Goal: Transaction & Acquisition: Book appointment/travel/reservation

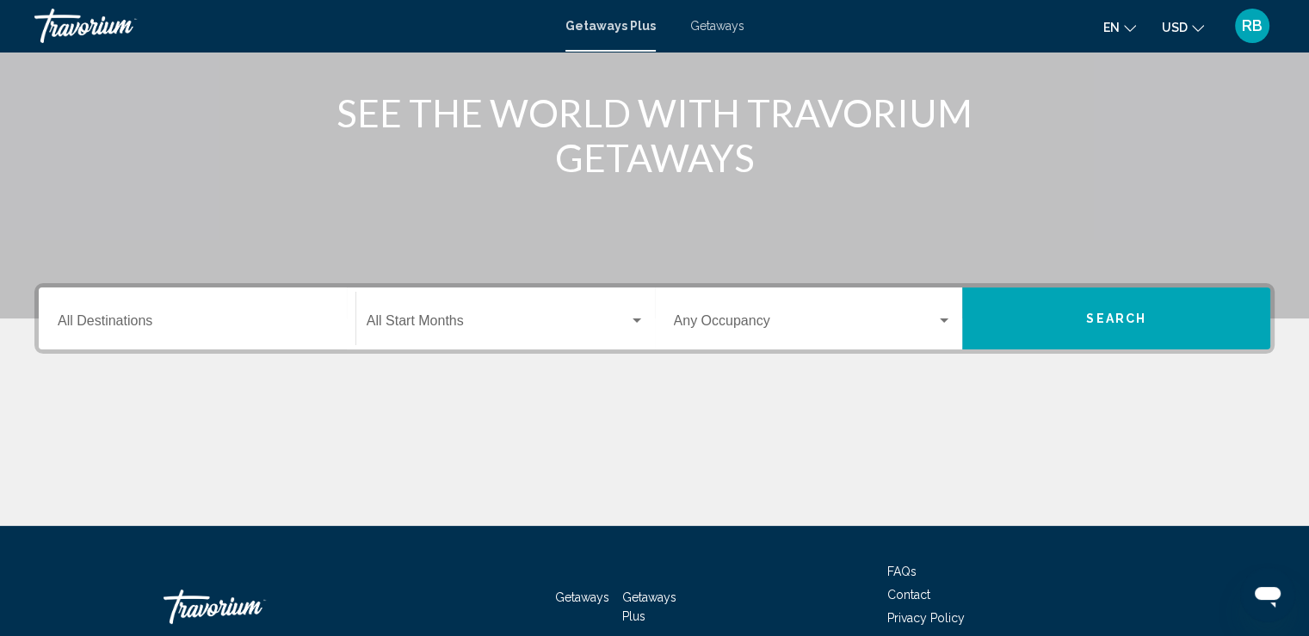
scroll to position [203, 0]
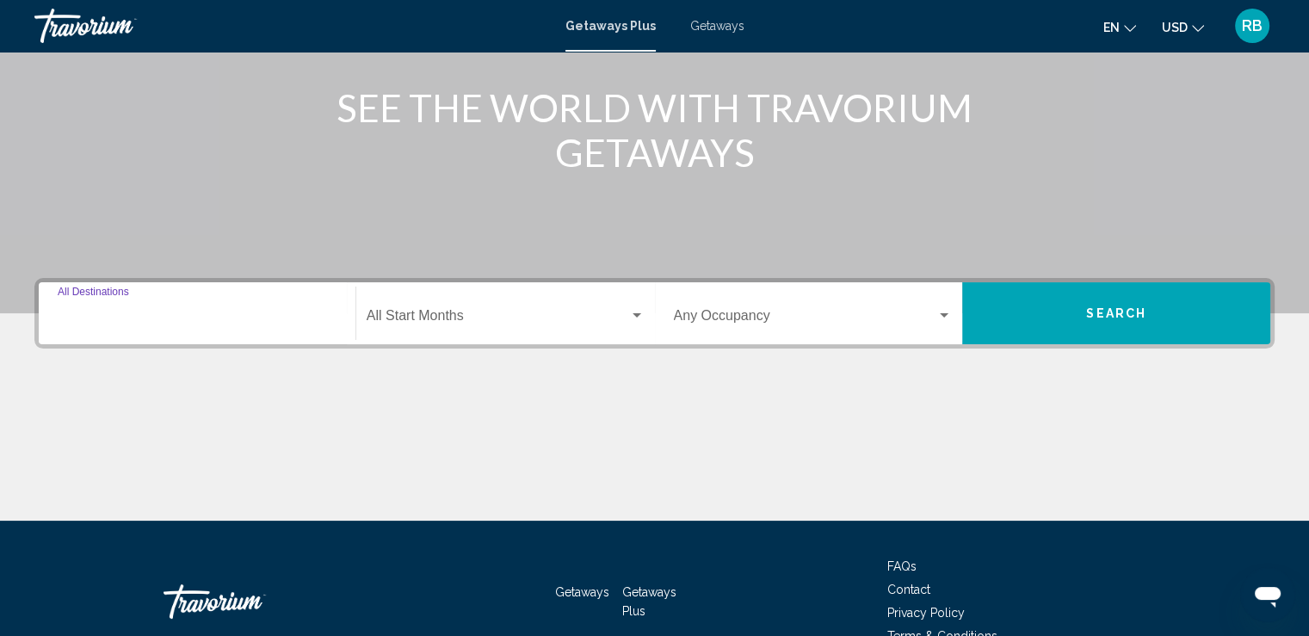
click at [217, 312] on input "Destination All Destinations" at bounding box center [197, 318] width 279 height 15
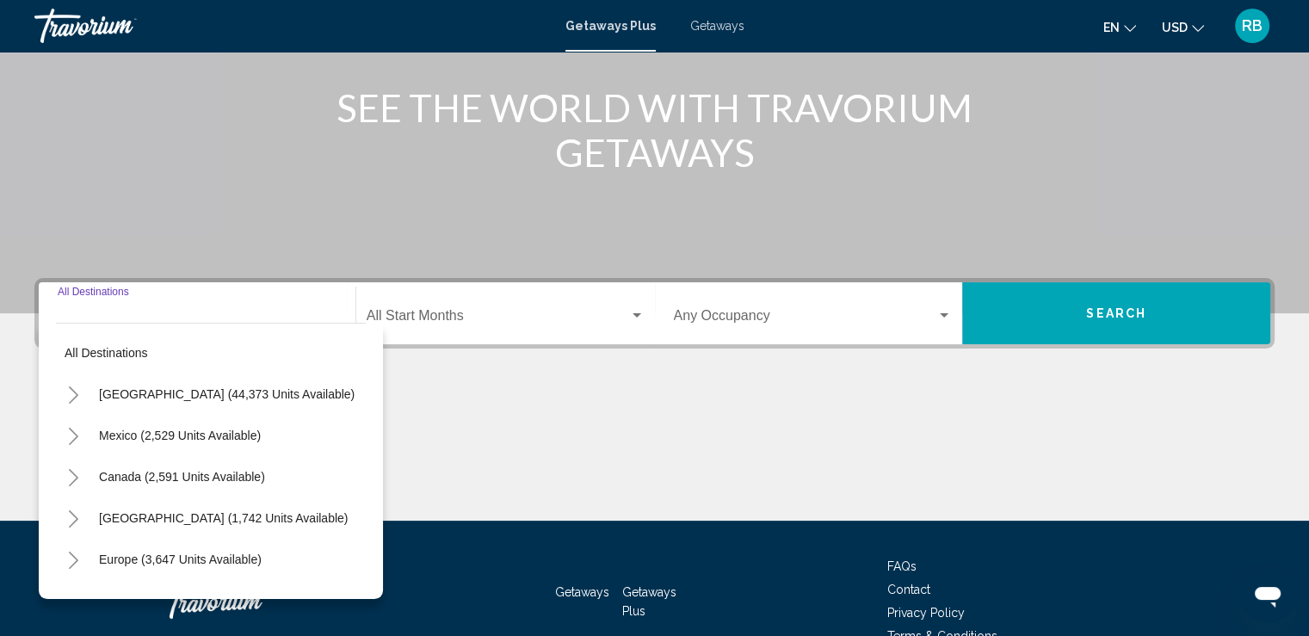
scroll to position [298, 0]
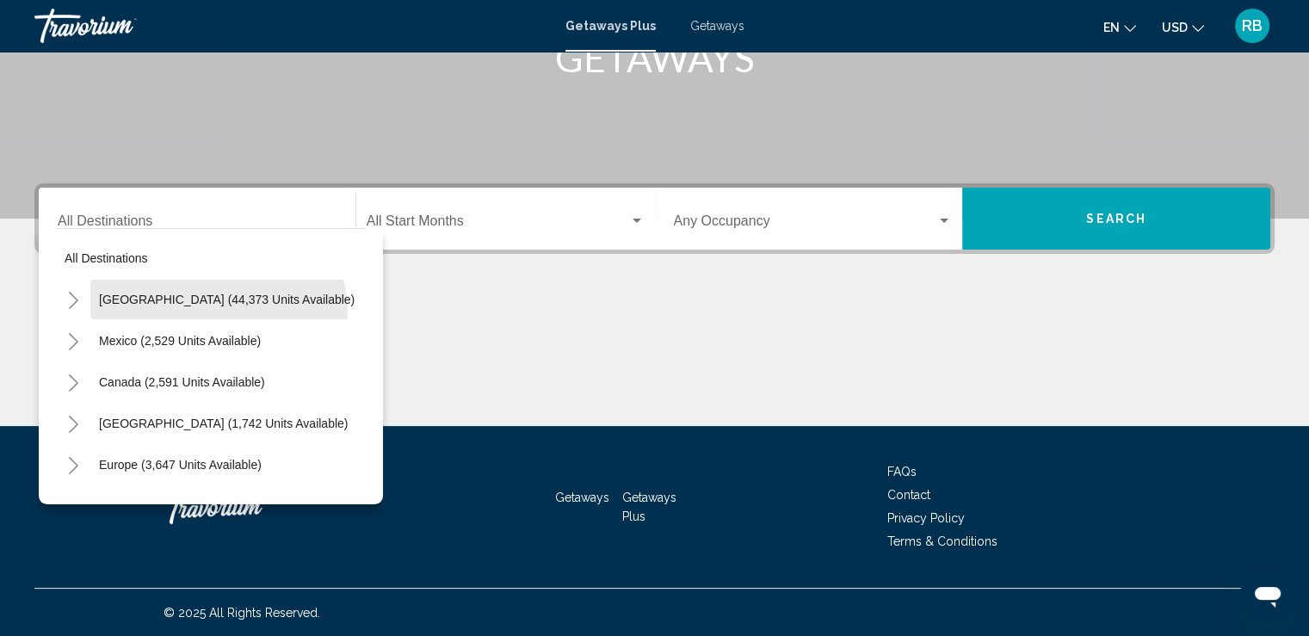
click at [217, 312] on button "United States (44,373 units available)" at bounding box center [226, 300] width 273 height 40
type input "**********"
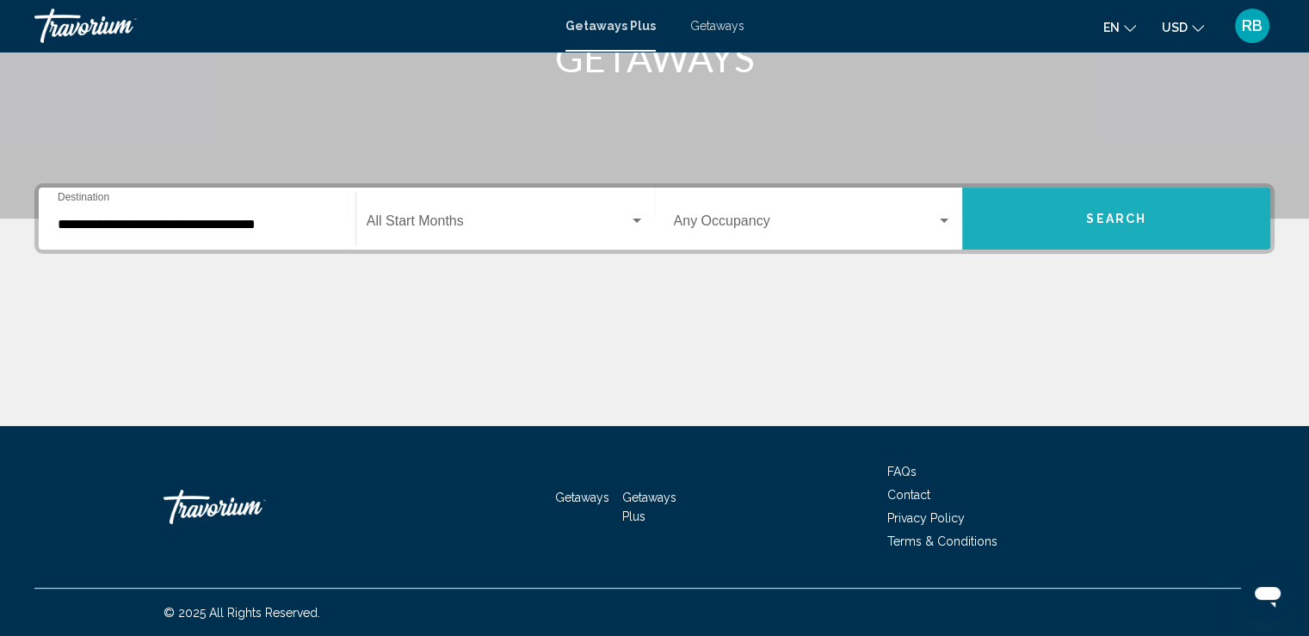
click at [1097, 213] on span "Search" at bounding box center [1116, 220] width 60 height 14
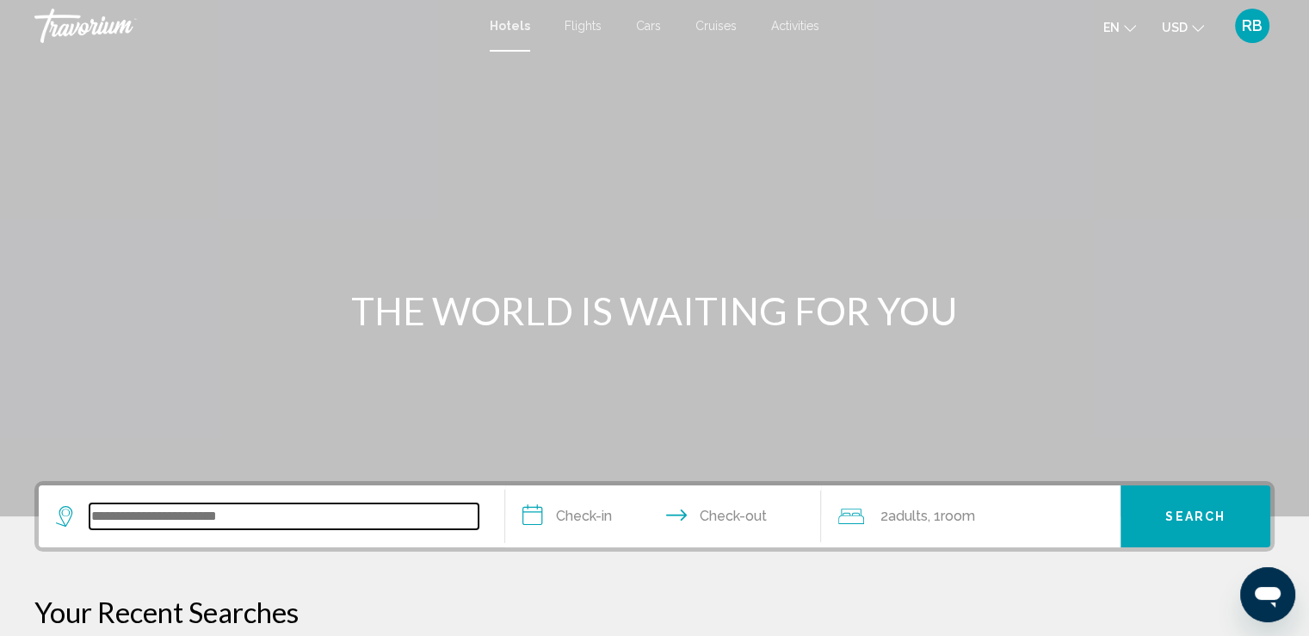
click at [157, 524] on input "Search widget" at bounding box center [283, 516] width 389 height 26
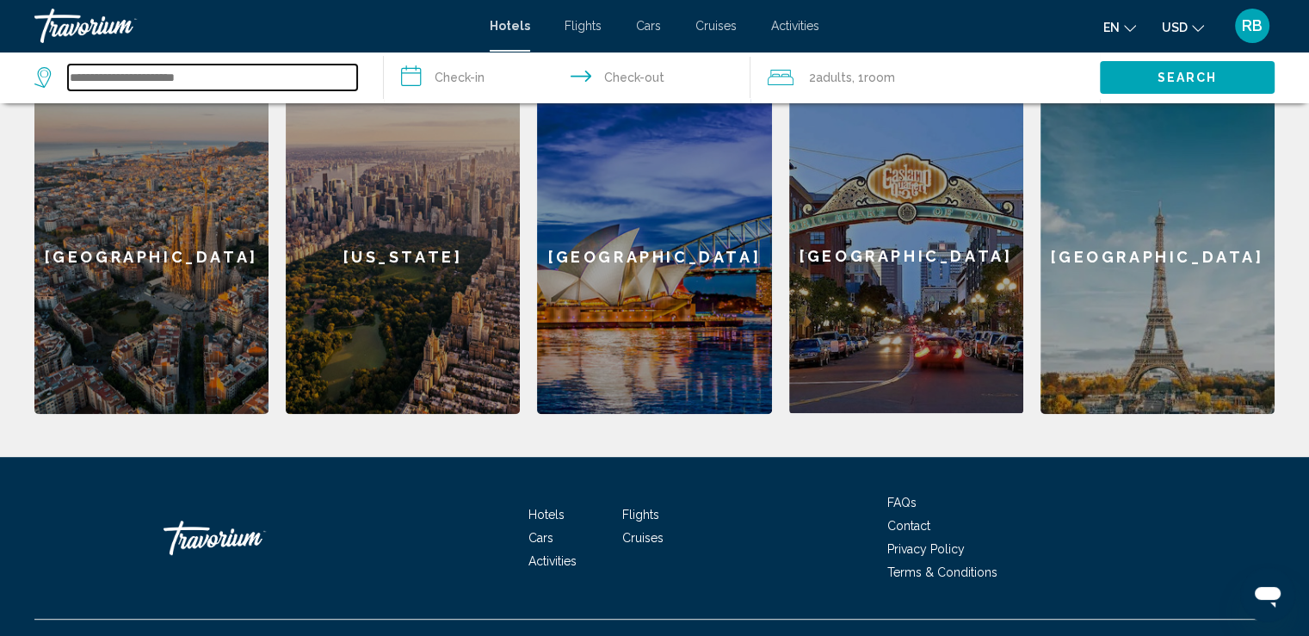
scroll to position [749, 0]
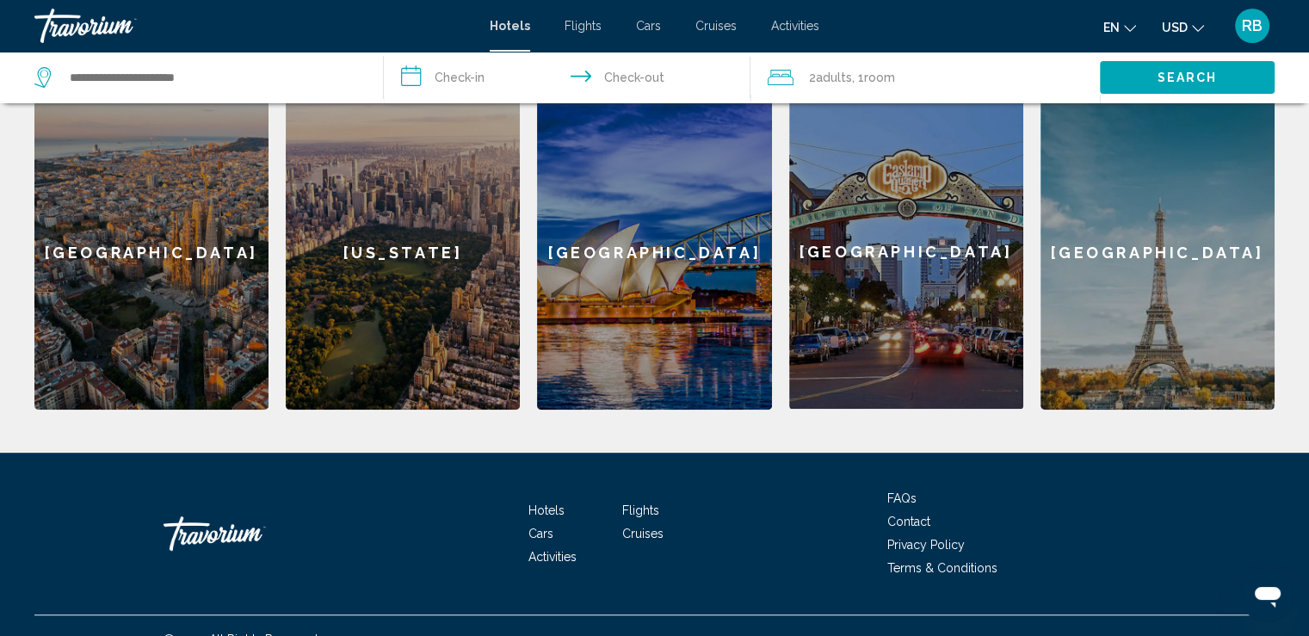
click at [397, 230] on div "[US_STATE]" at bounding box center [403, 252] width 234 height 315
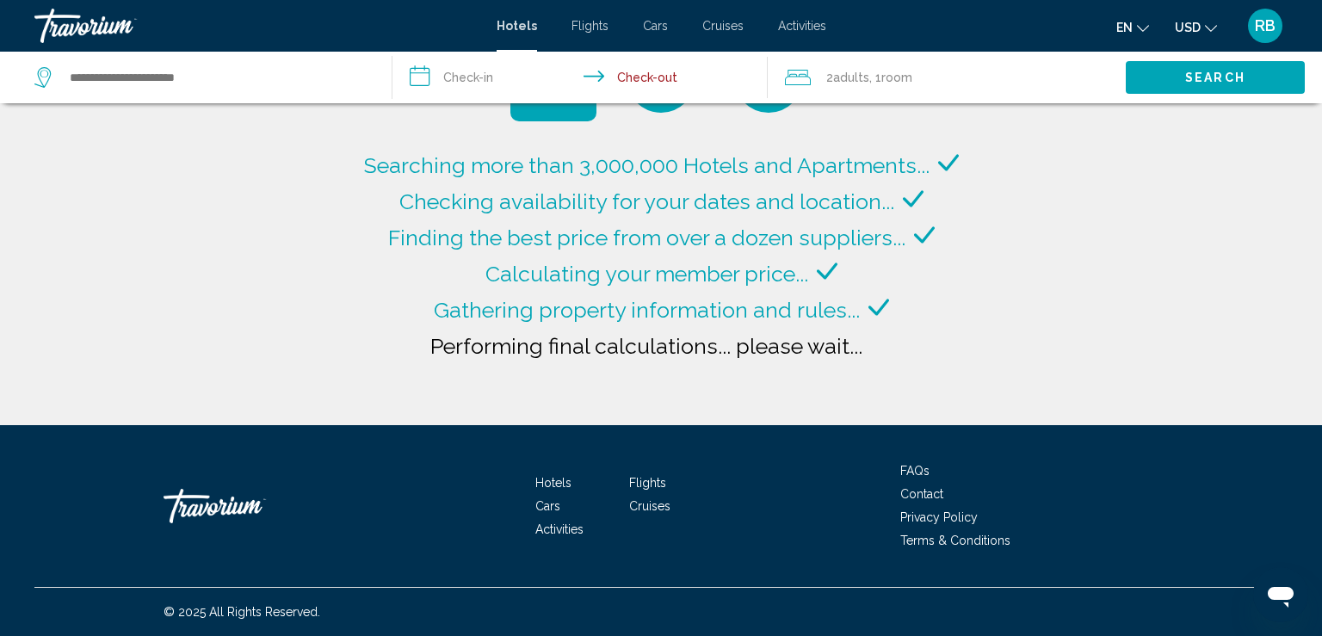
type input "**********"
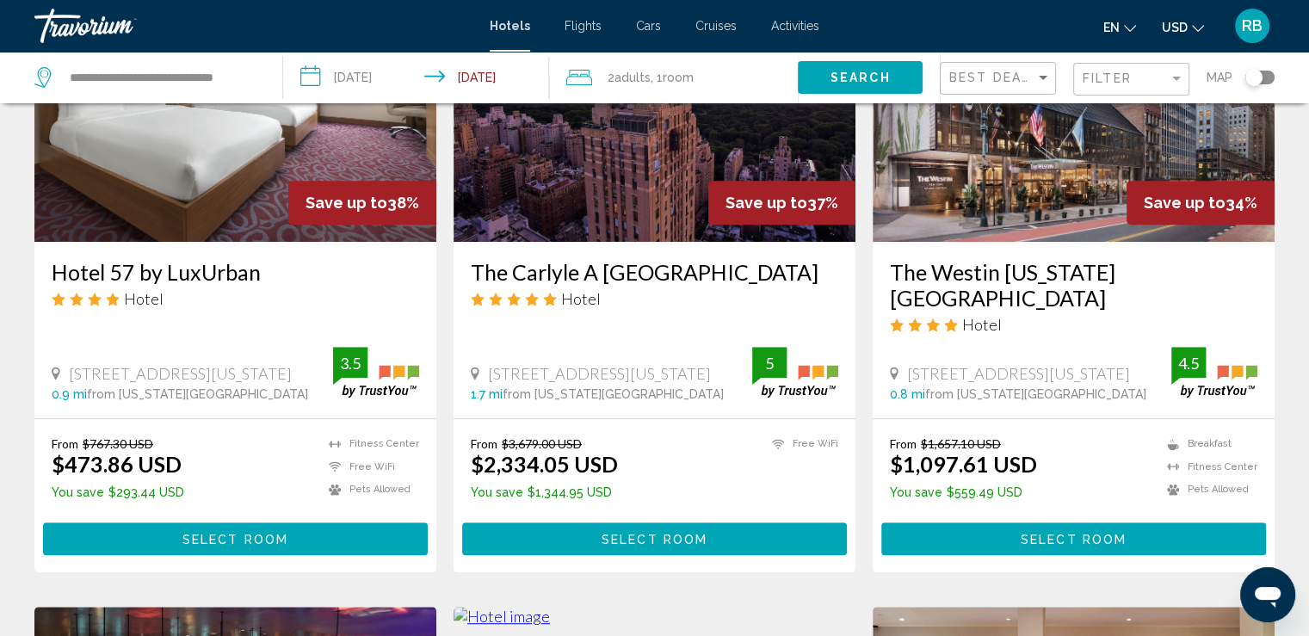
scroll to position [844, 0]
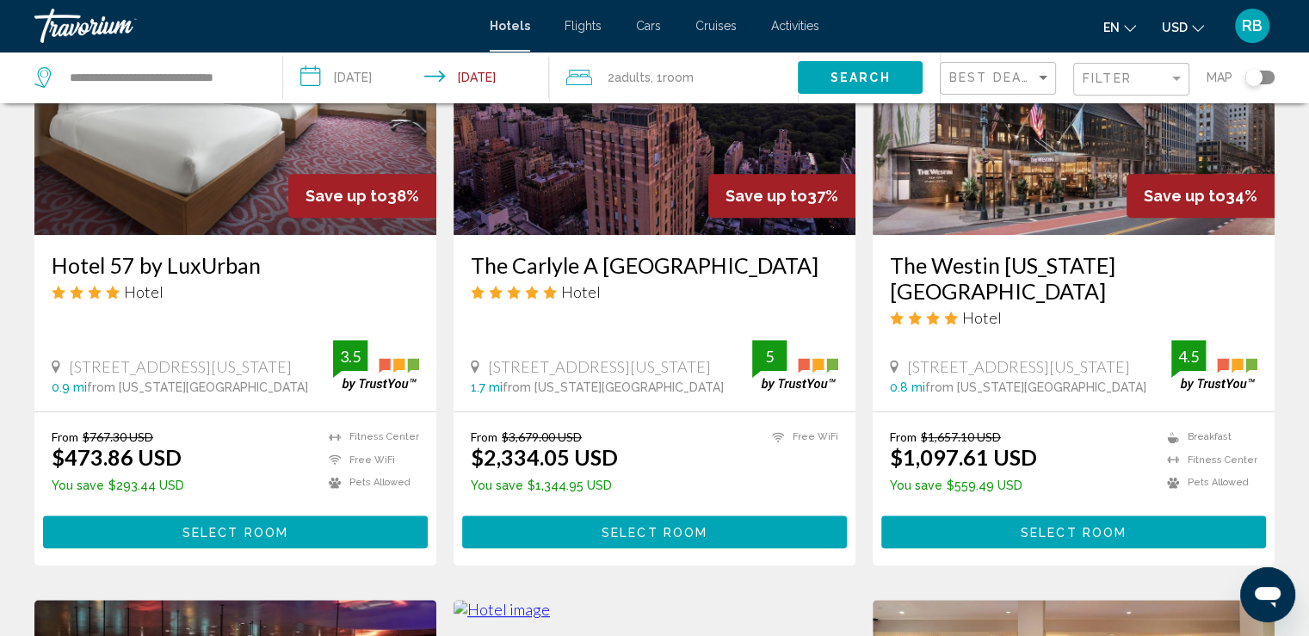
click at [1004, 152] on img "Main content" at bounding box center [1073, 97] width 402 height 275
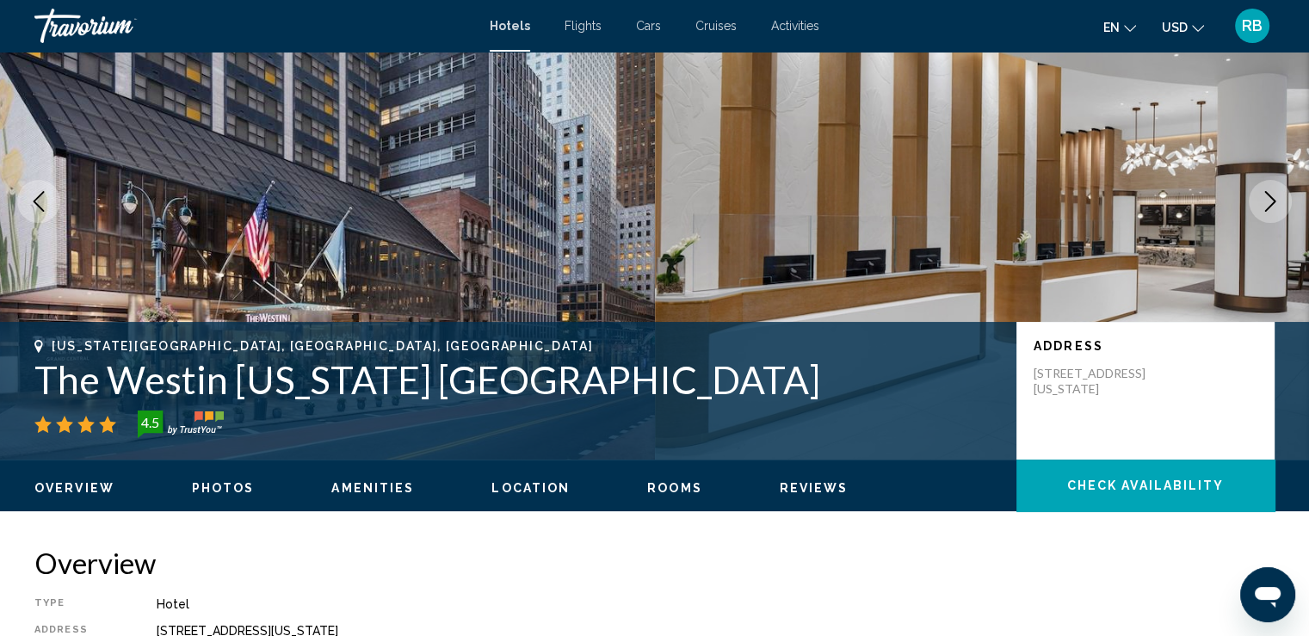
click at [217, 493] on span "Photos" at bounding box center [223, 488] width 63 height 14
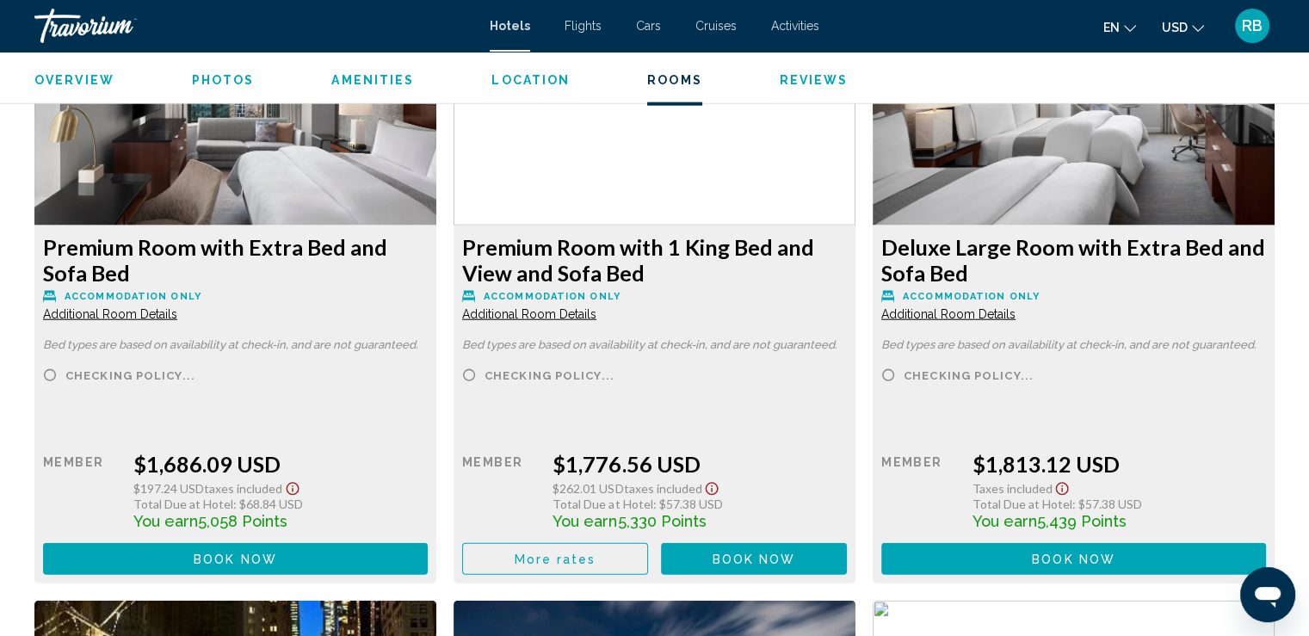
scroll to position [4230, 0]
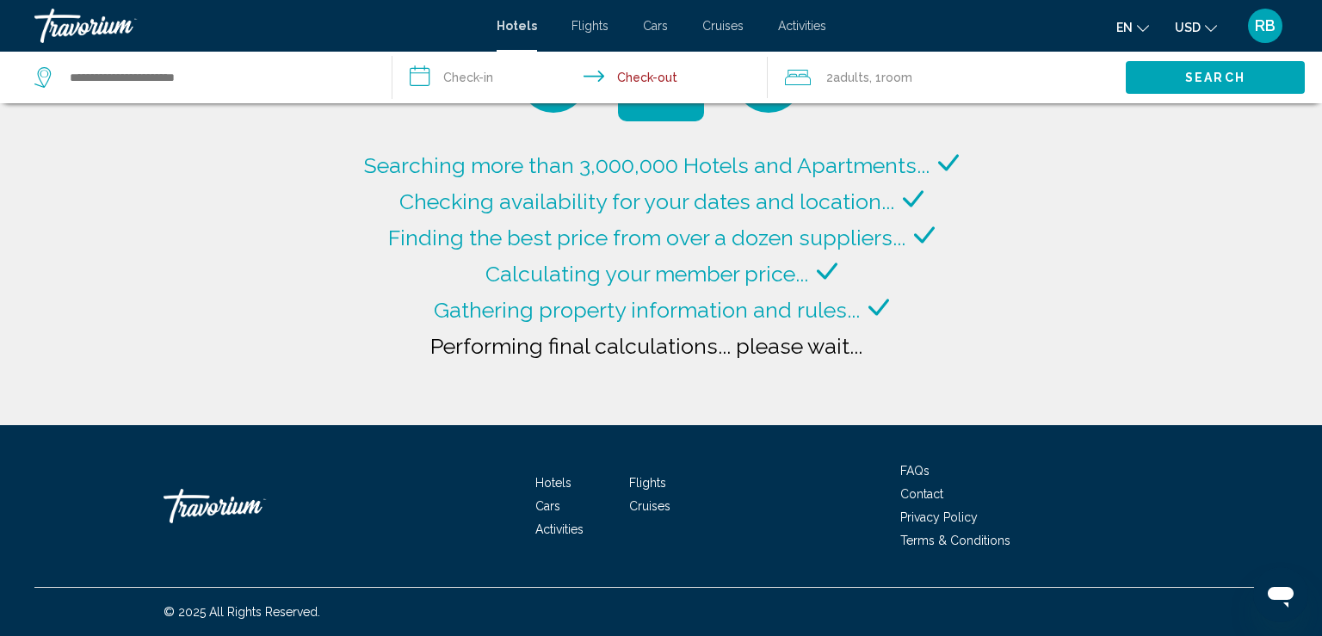
type input "**********"
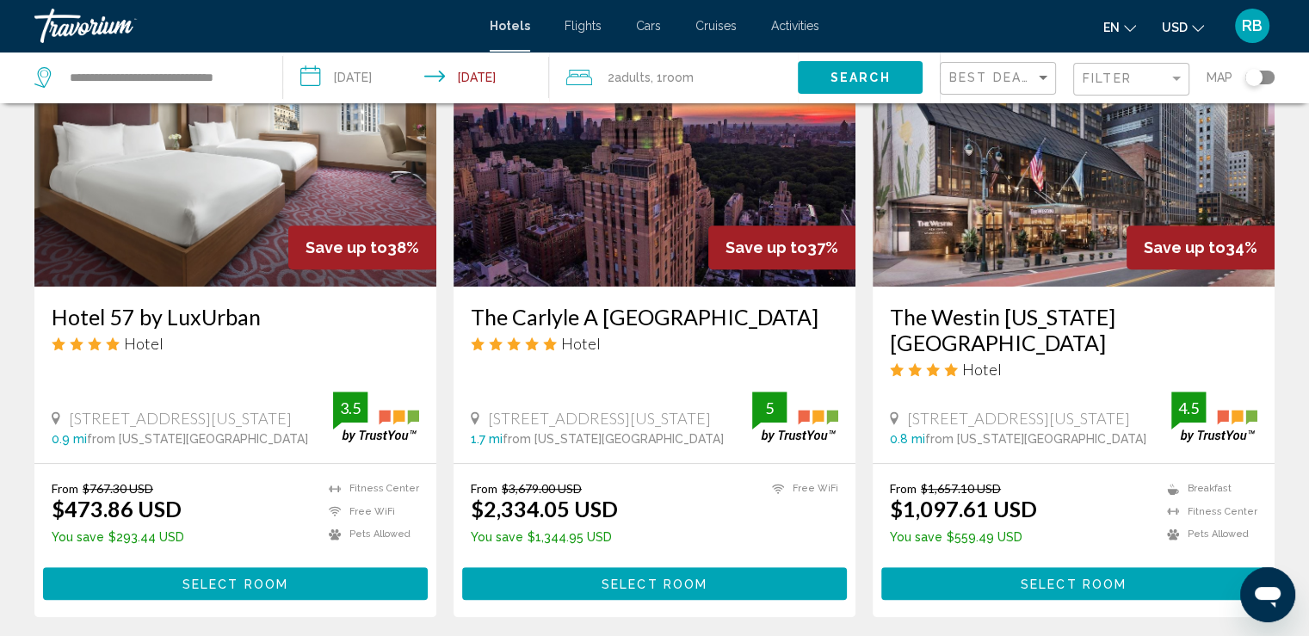
scroll to position [787, 0]
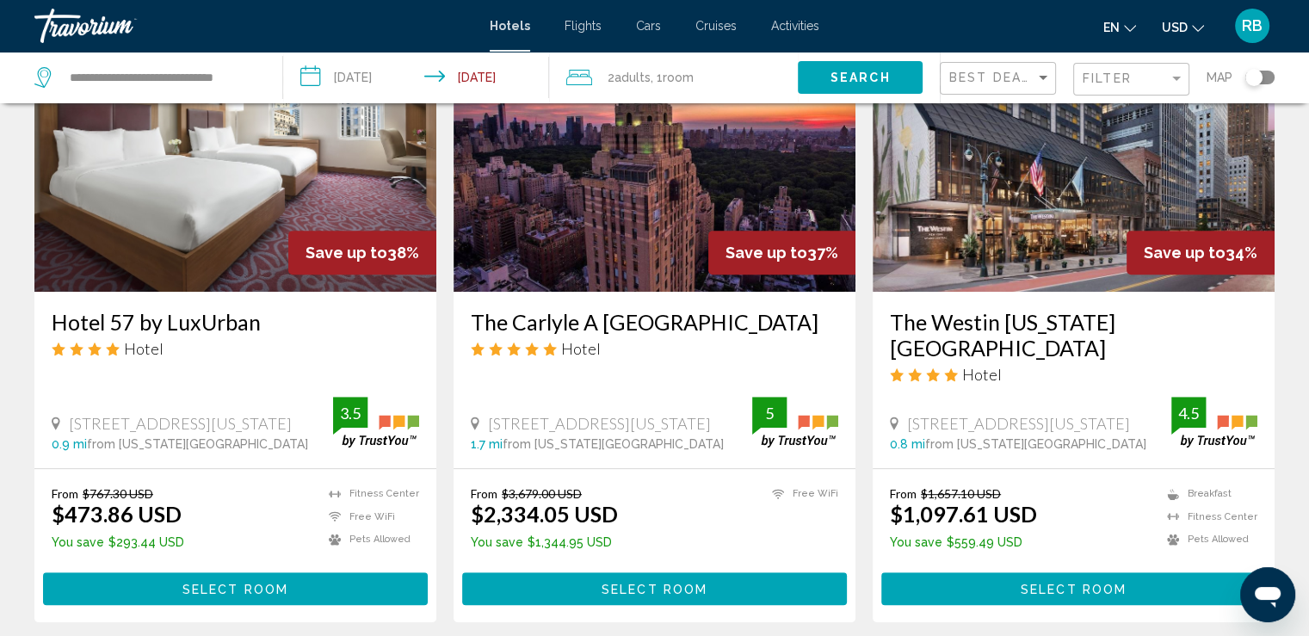
click at [311, 80] on input "**********" at bounding box center [419, 80] width 273 height 57
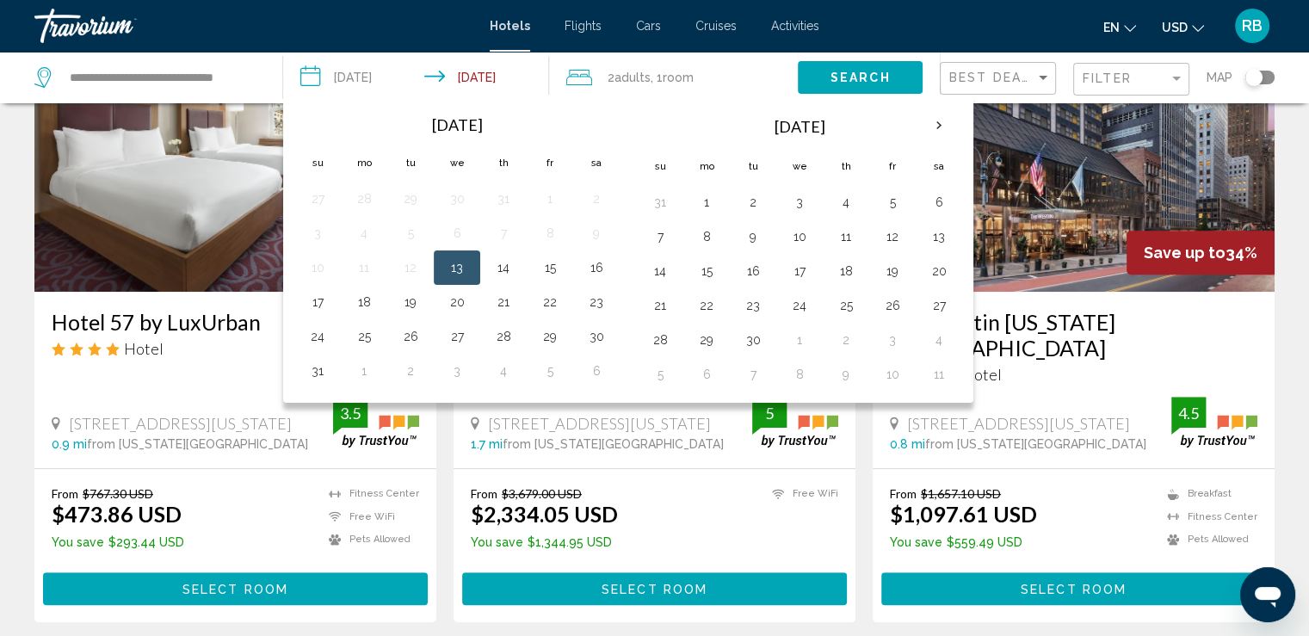
click at [699, 343] on button "29" at bounding box center [707, 340] width 28 height 24
click at [889, 343] on button "3" at bounding box center [892, 340] width 28 height 24
type input "**********"
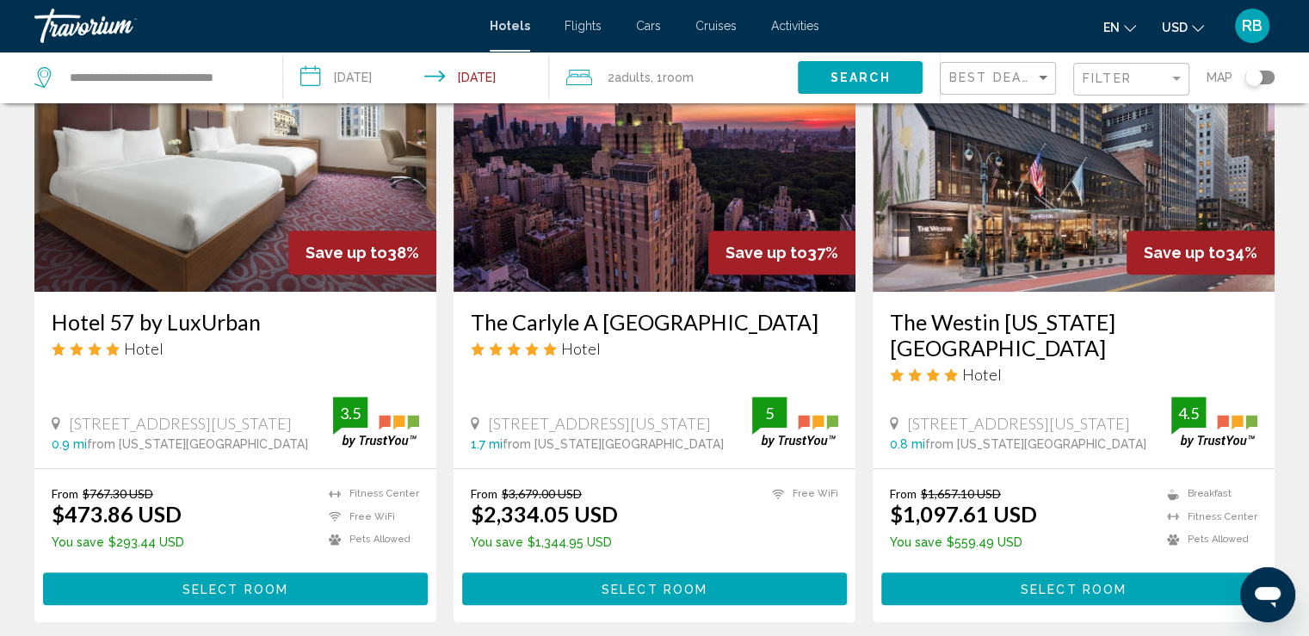
click at [861, 85] on button "Search" at bounding box center [860, 77] width 125 height 32
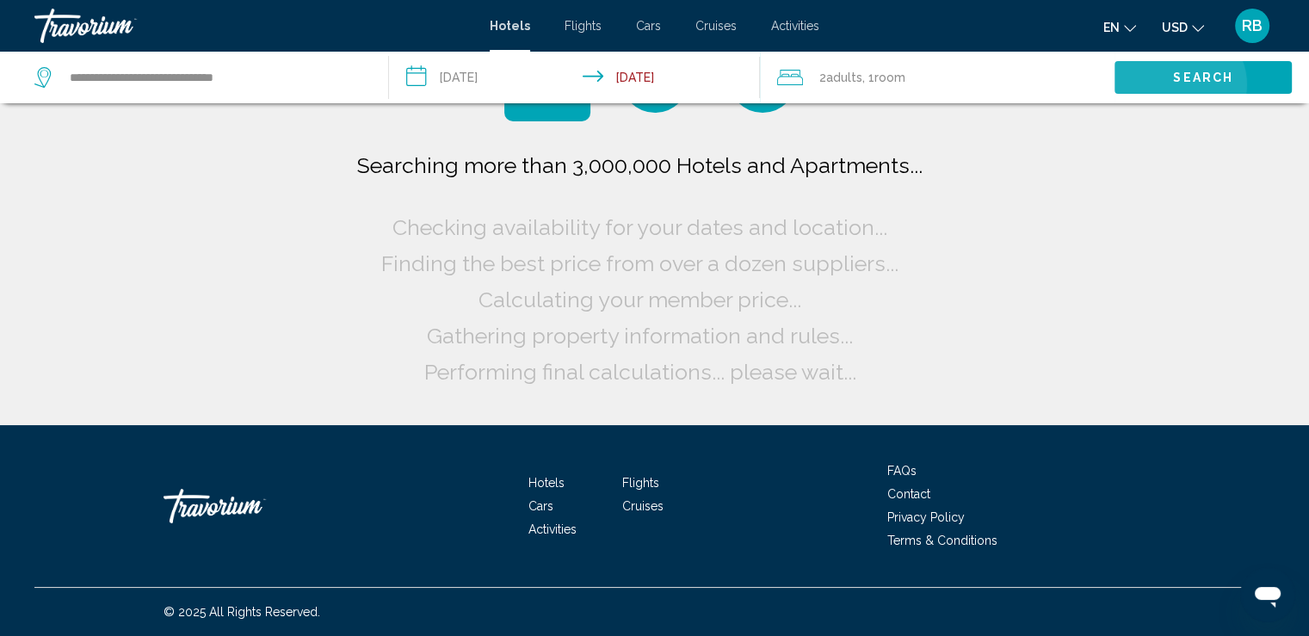
scroll to position [0, 0]
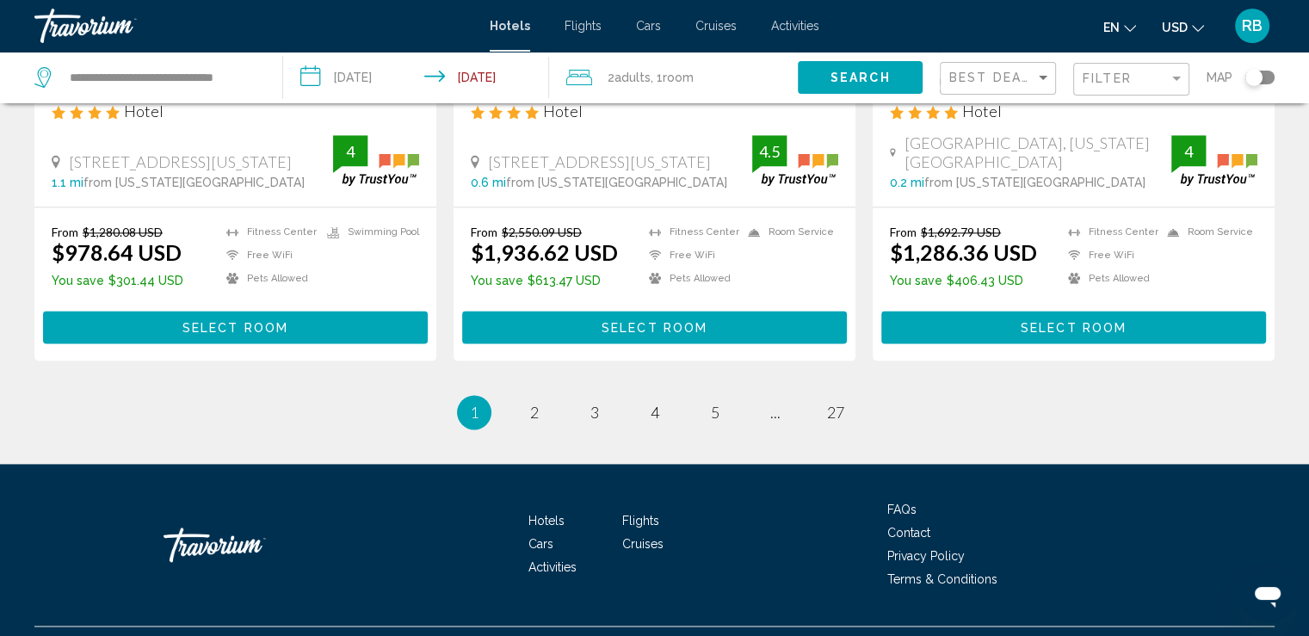
scroll to position [2339, 0]
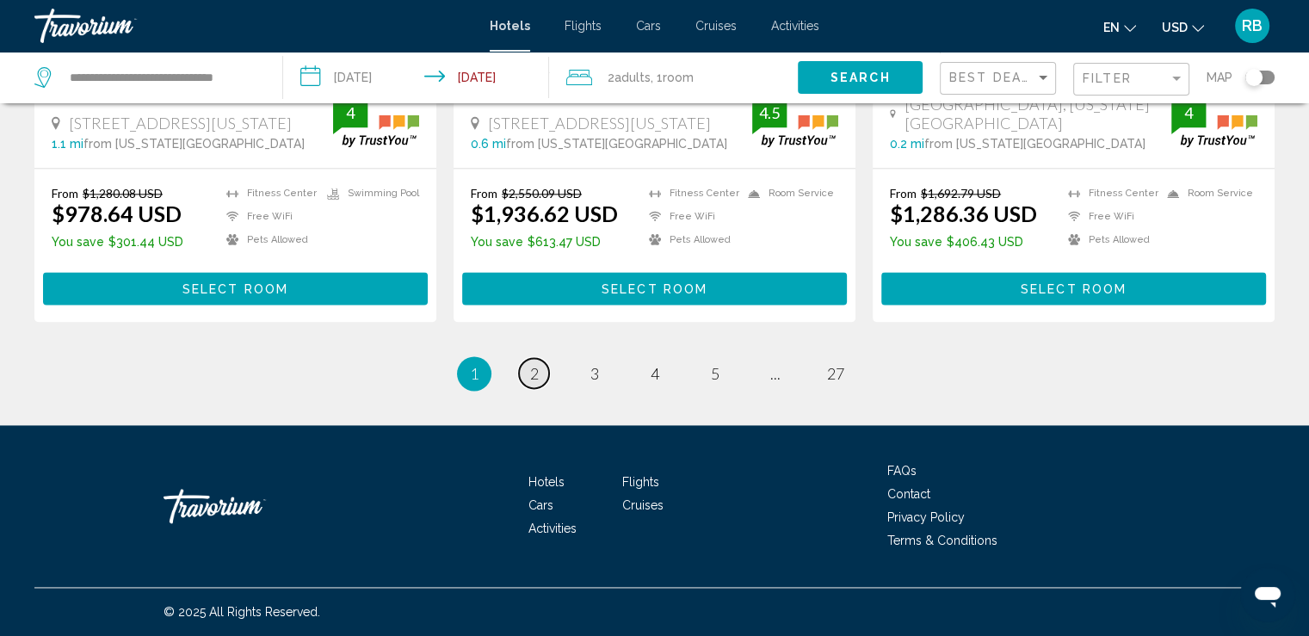
click at [530, 369] on span "2" at bounding box center [534, 373] width 9 height 19
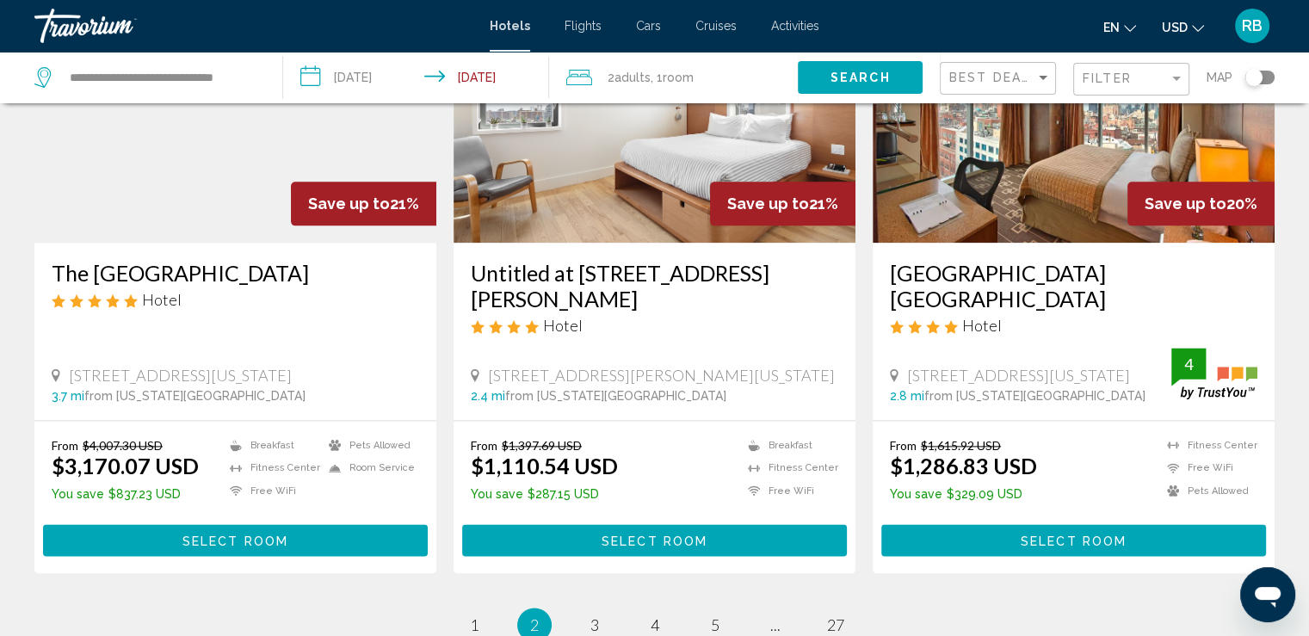
scroll to position [2176, 0]
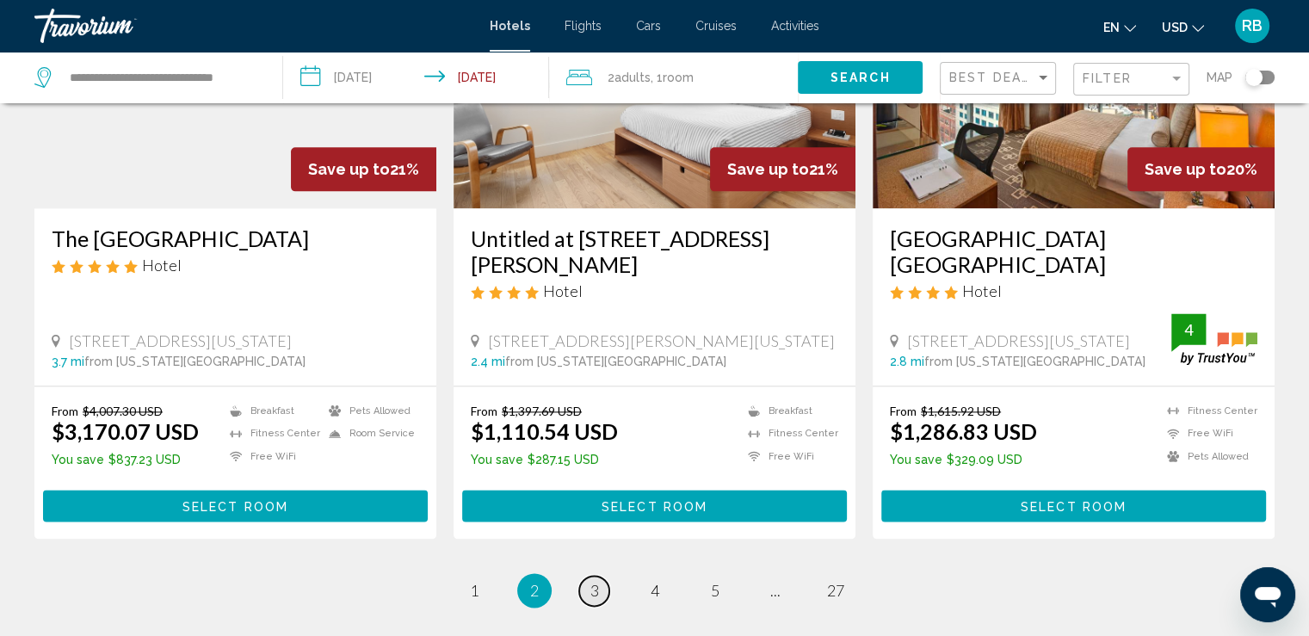
click at [591, 581] on span "3" at bounding box center [594, 590] width 9 height 19
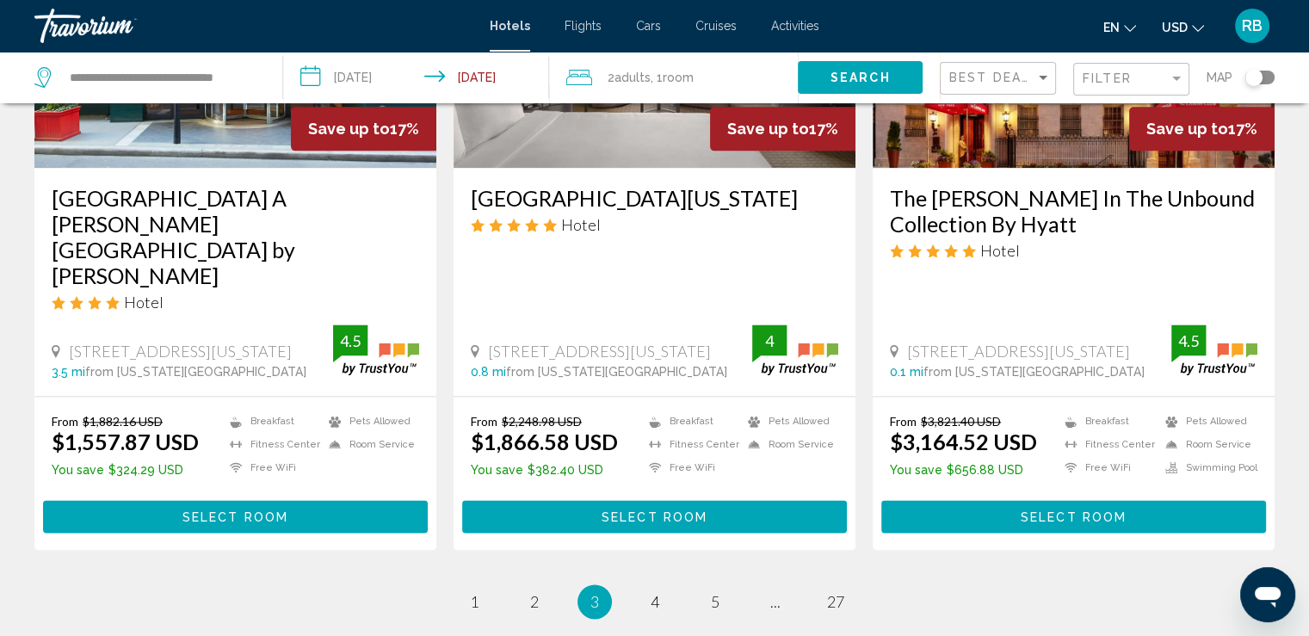
scroll to position [2129, 0]
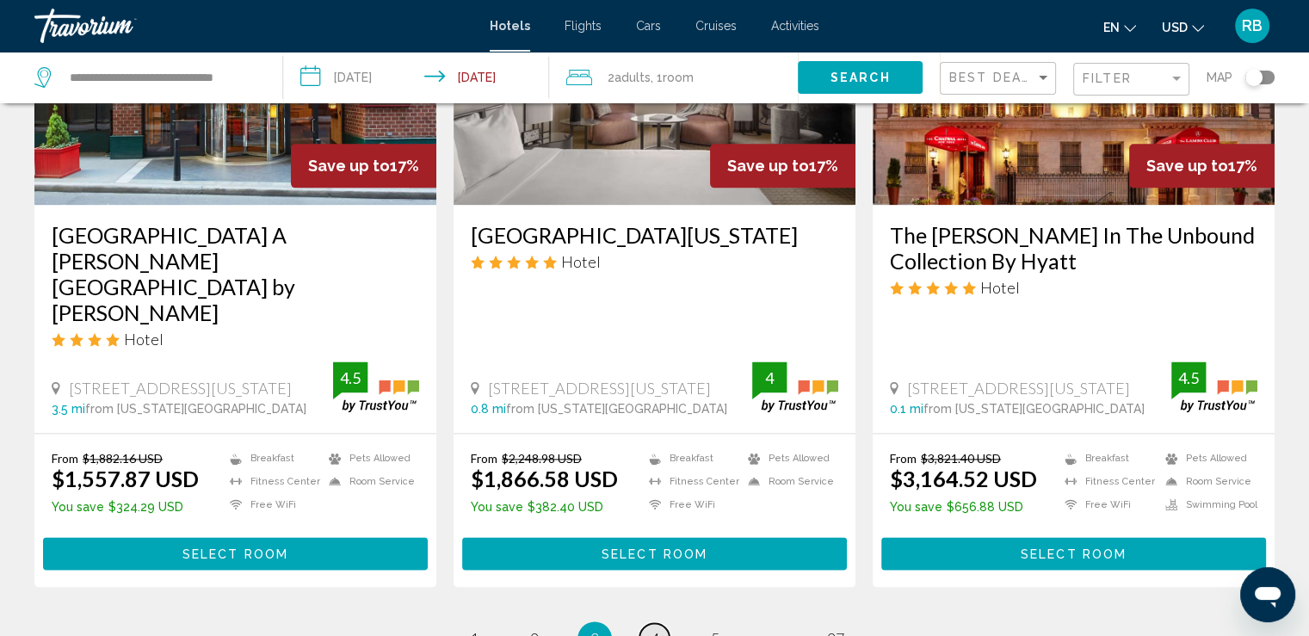
click at [654, 629] on span "4" at bounding box center [654, 638] width 9 height 19
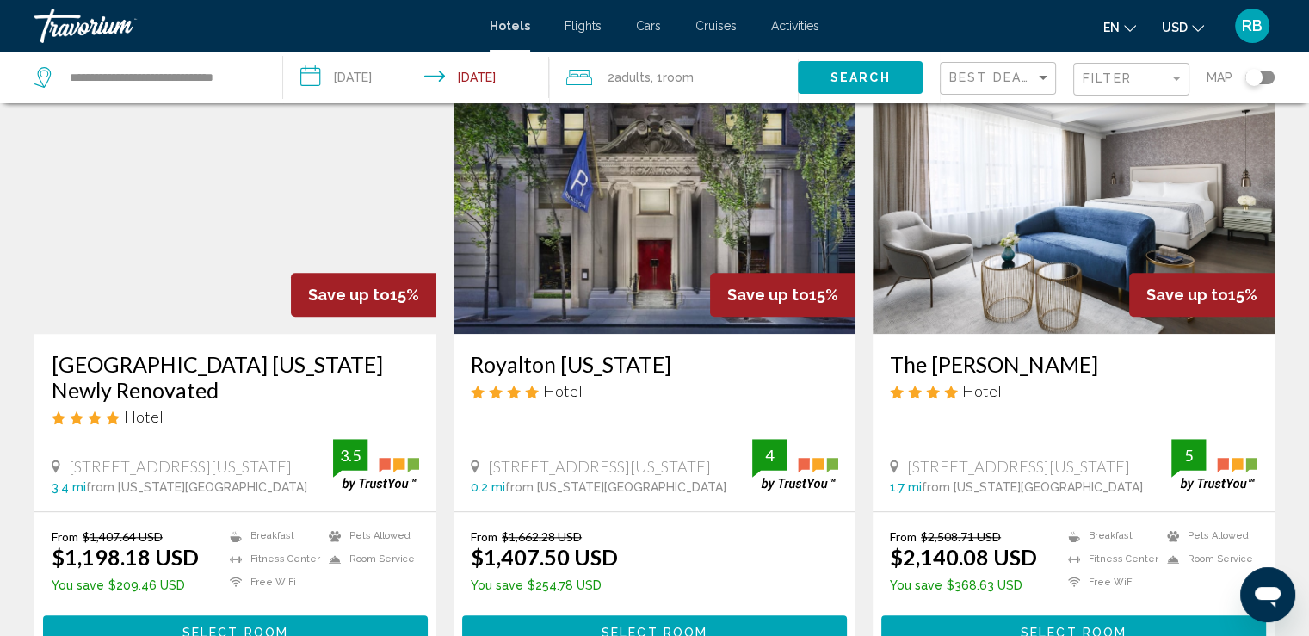
scroll to position [1415, 0]
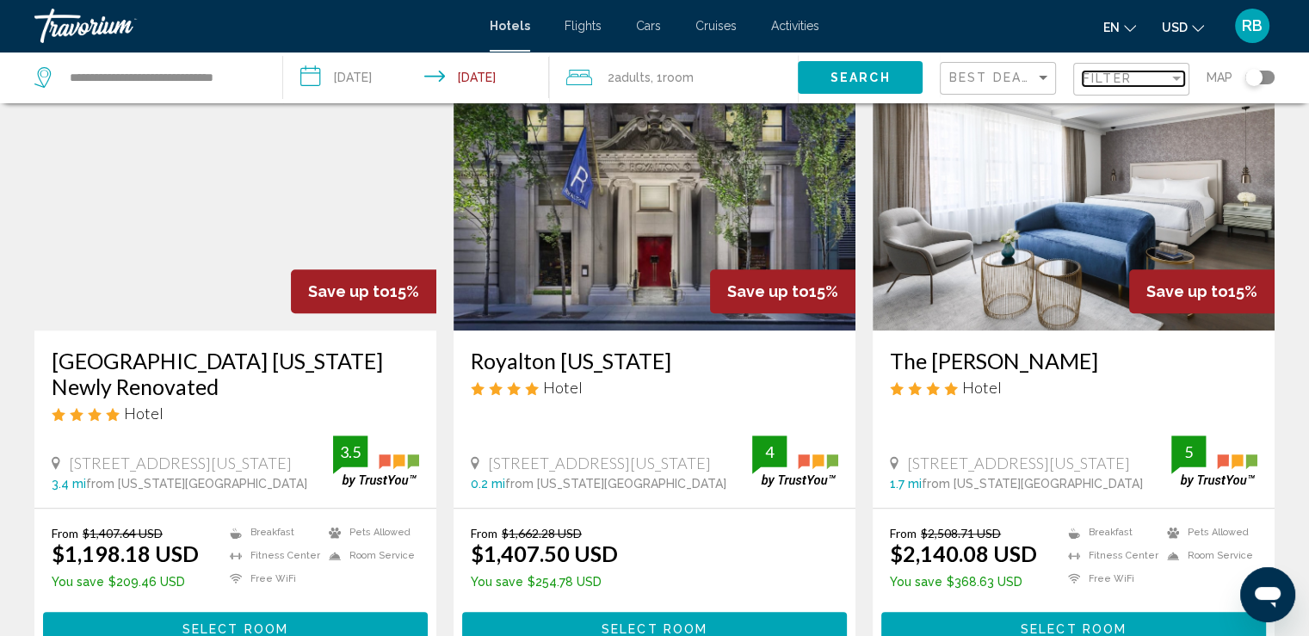
click at [1174, 77] on div "Filter" at bounding box center [1176, 79] width 9 height 4
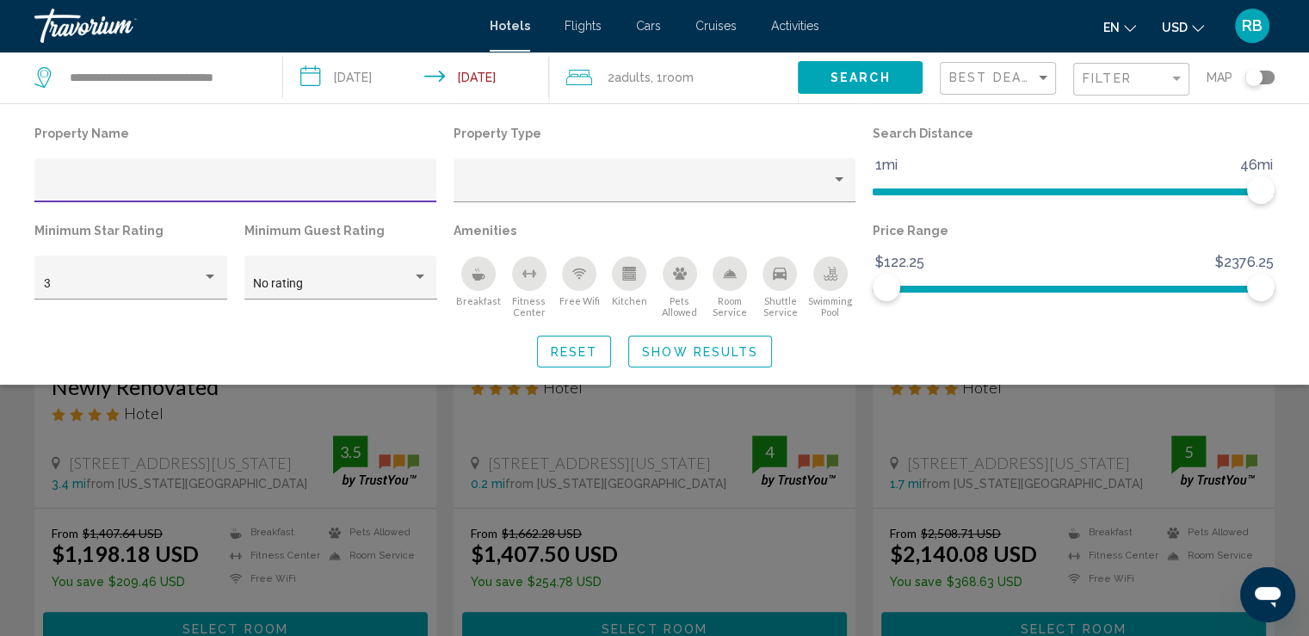
click at [476, 273] on icon "Breakfast" at bounding box center [478, 274] width 14 height 14
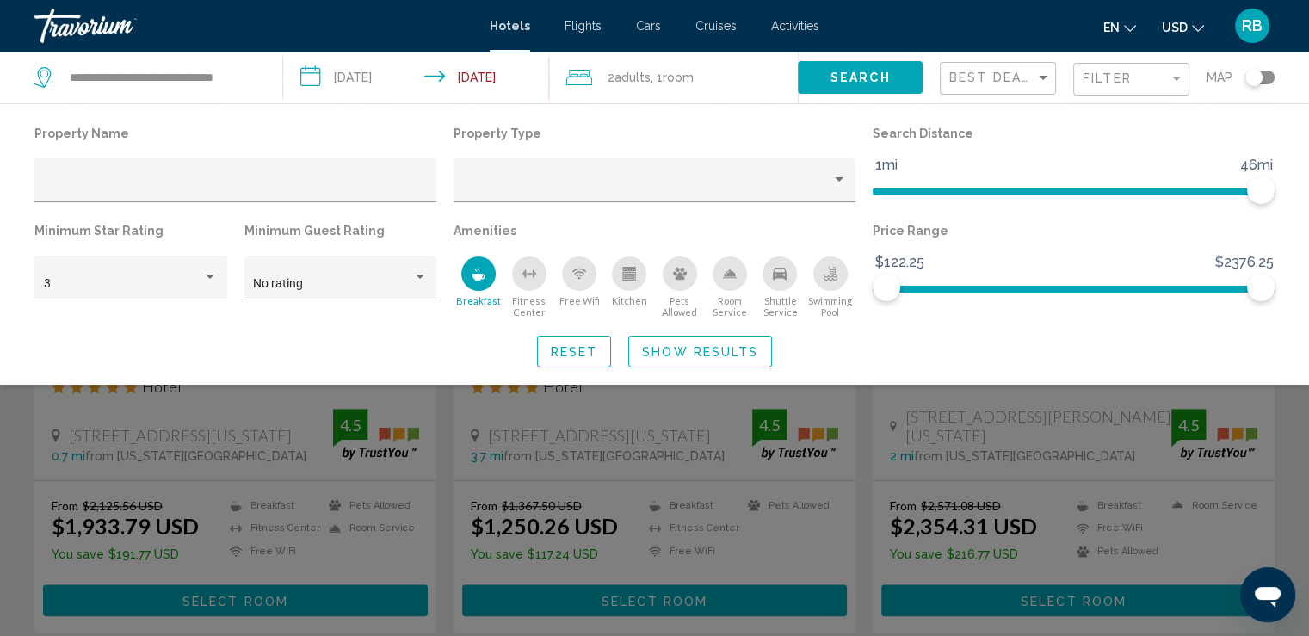
click at [582, 279] on icon "Free Wifi" at bounding box center [579, 274] width 14 height 14
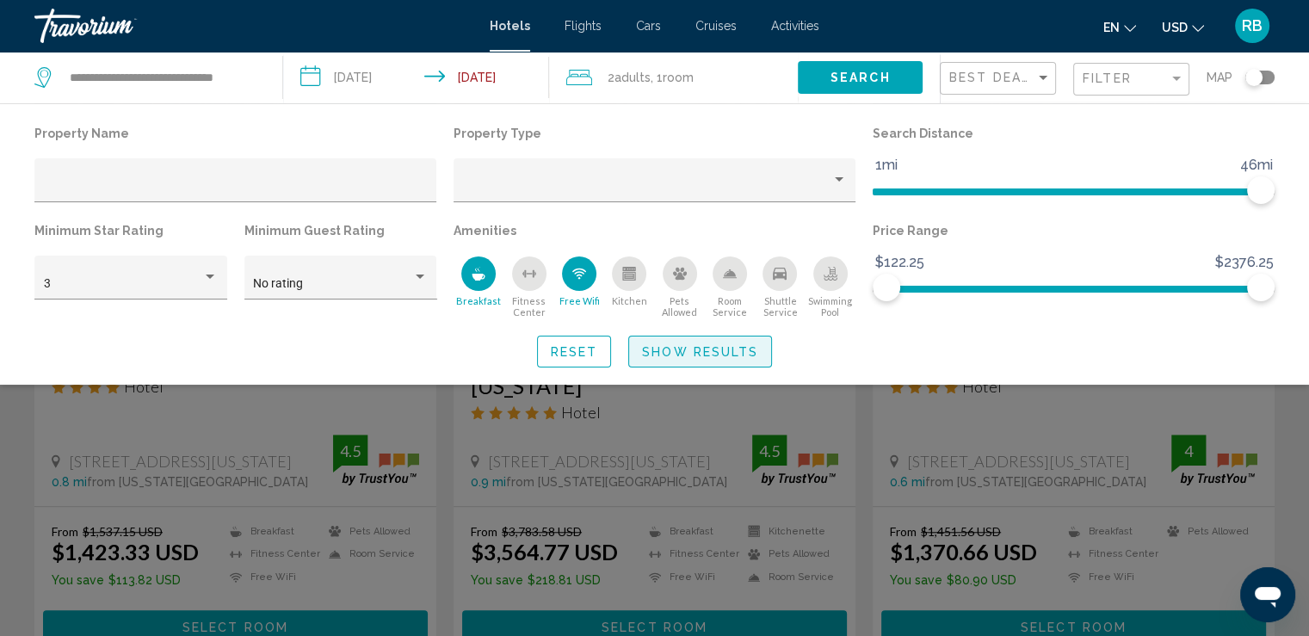
click at [750, 347] on span "Show Results" at bounding box center [700, 352] width 116 height 14
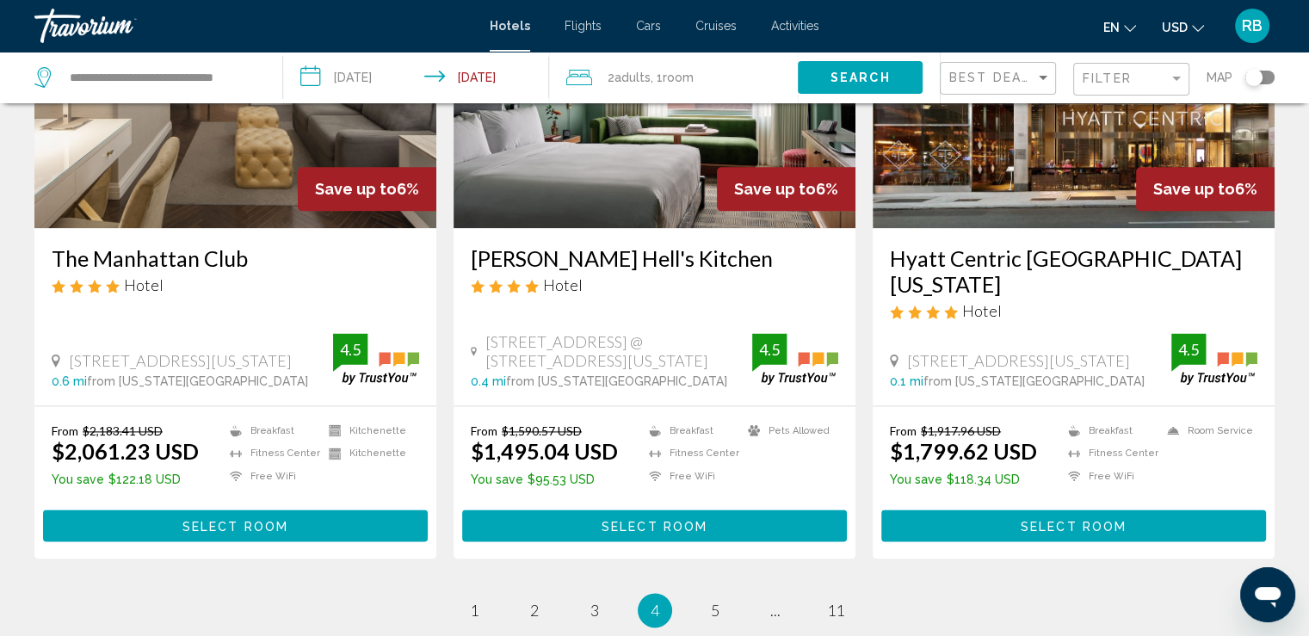
scroll to position [2153, 0]
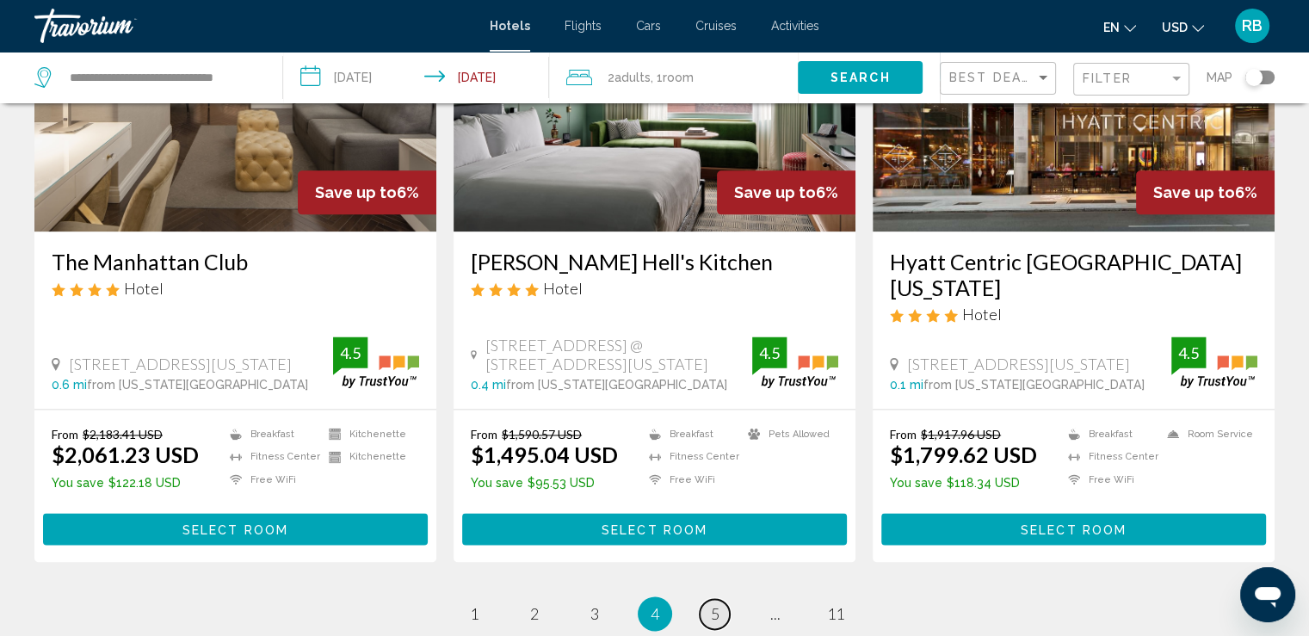
click at [718, 604] on span "5" at bounding box center [715, 613] width 9 height 19
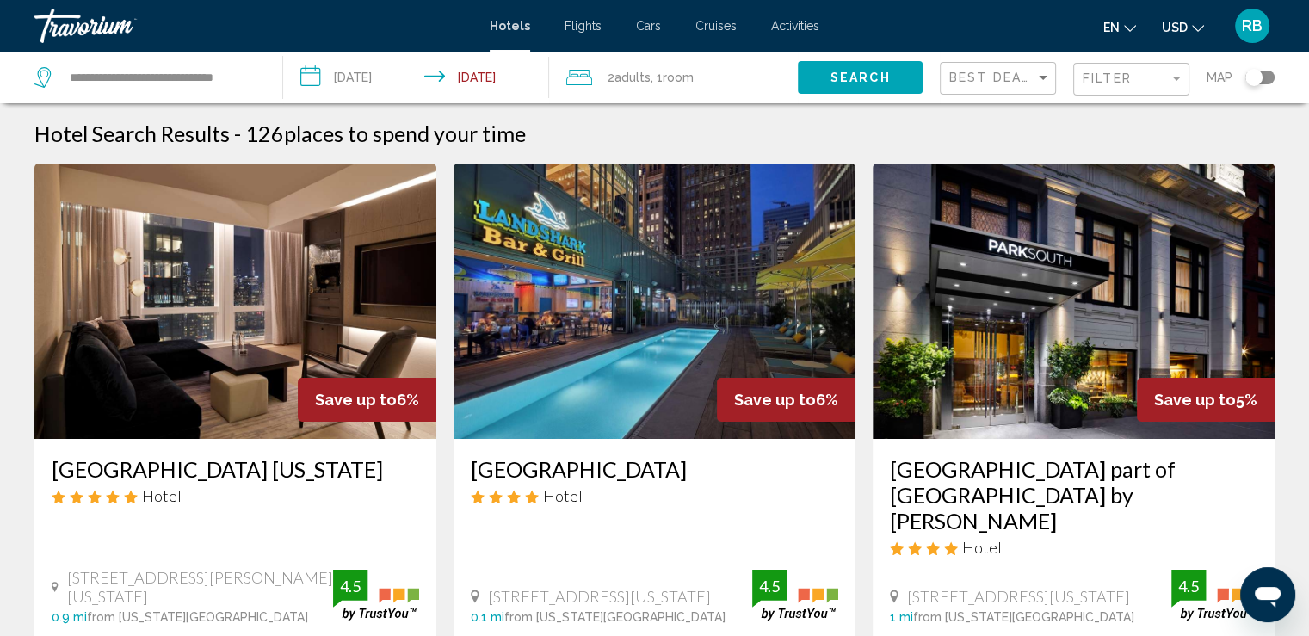
click at [633, 287] on img "Main content" at bounding box center [654, 300] width 402 height 275
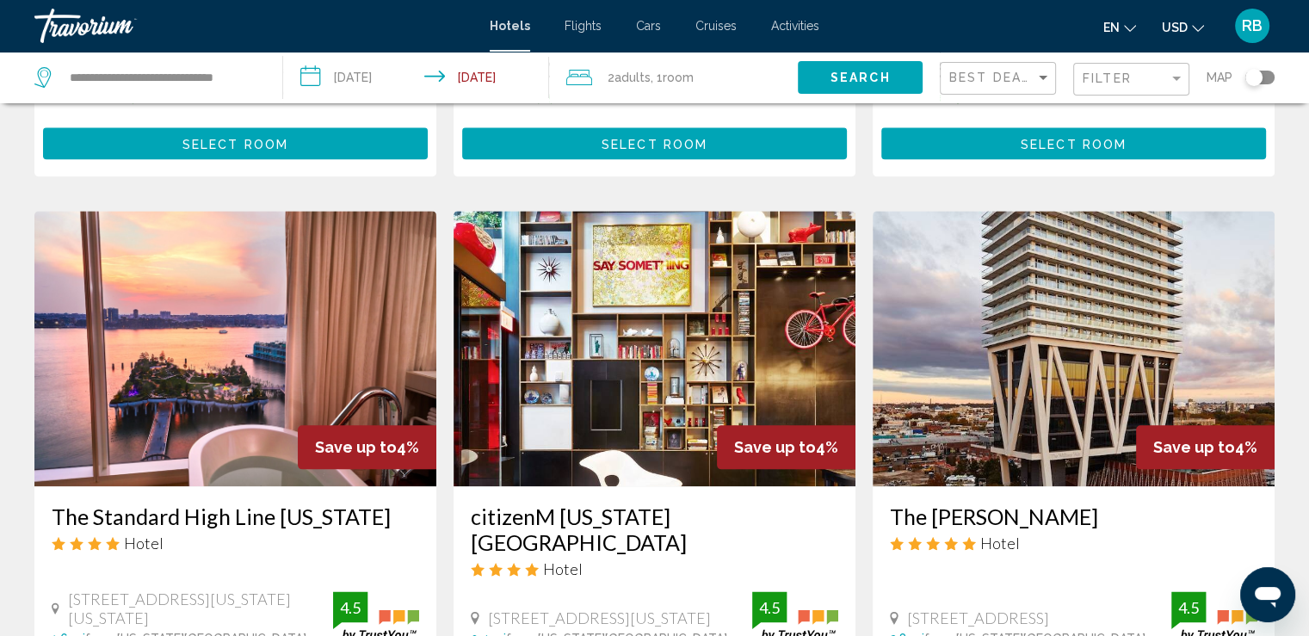
scroll to position [1953, 0]
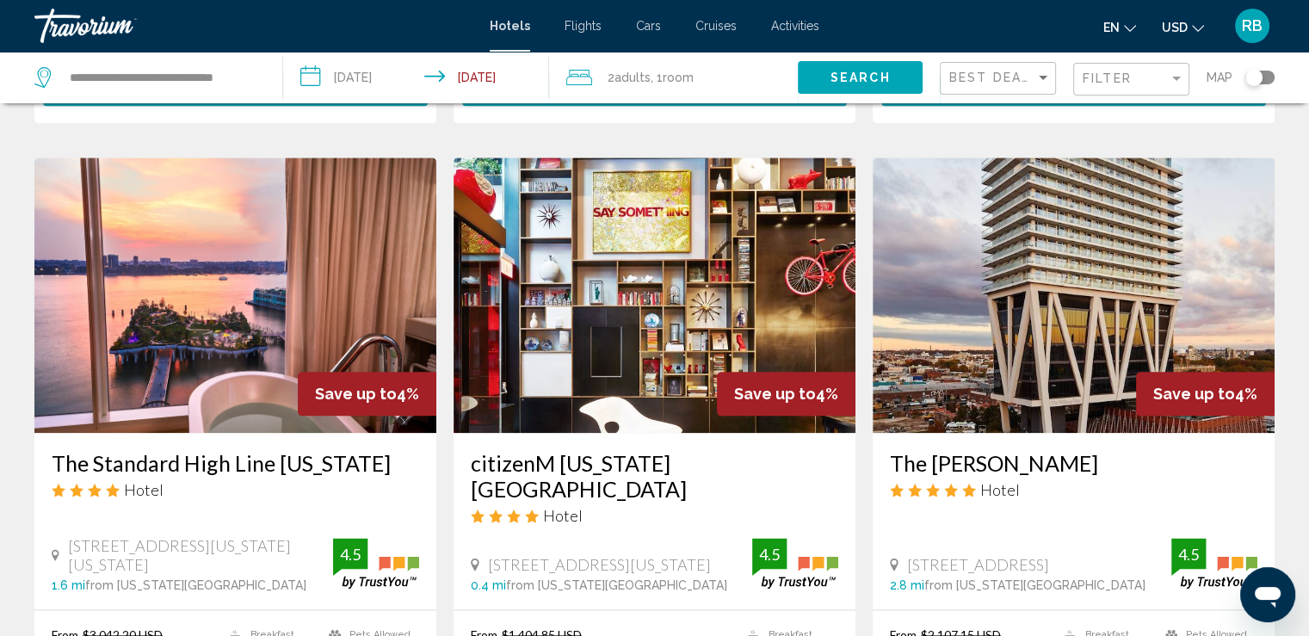
click at [569, 310] on img "Main content" at bounding box center [654, 294] width 402 height 275
